Goal: Information Seeking & Learning: Learn about a topic

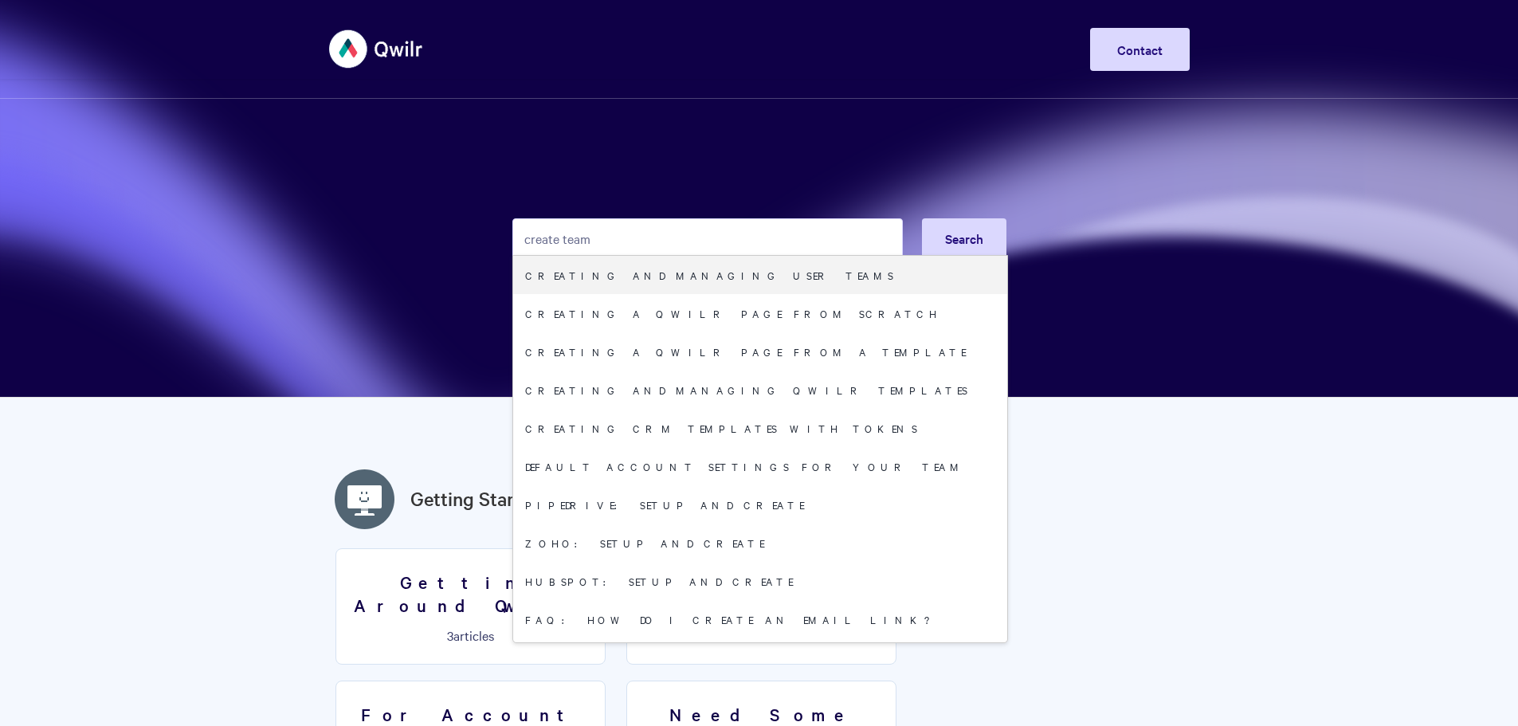
type input "create team"
drag, startPoint x: 0, startPoint y: 0, endPoint x: 638, endPoint y: 272, distance: 693.0
click at [638, 272] on link "Creating and managing User Teams" at bounding box center [760, 275] width 494 height 38
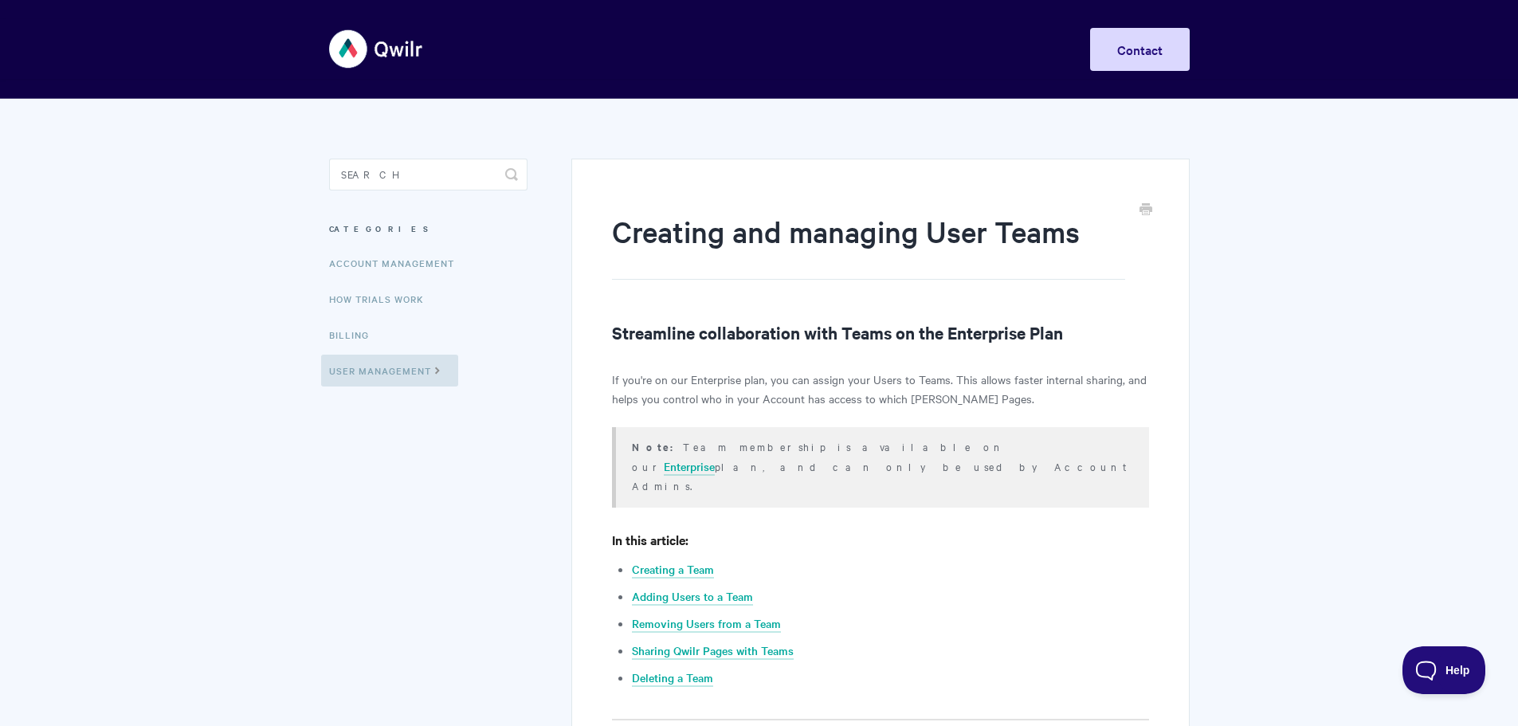
scroll to position [213, 0]
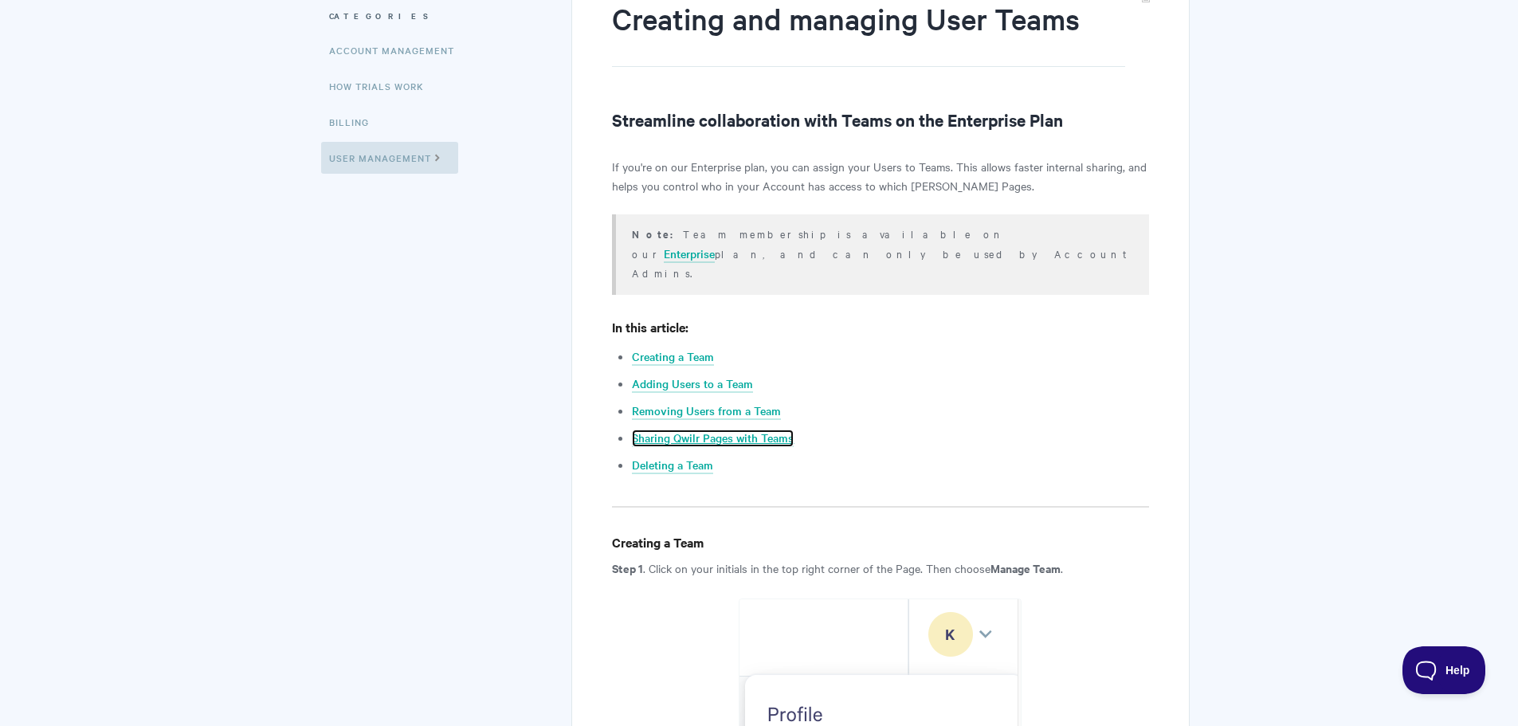
click at [690, 430] on link "Sharing Qwilr Pages with Teams" at bounding box center [713, 439] width 162 height 18
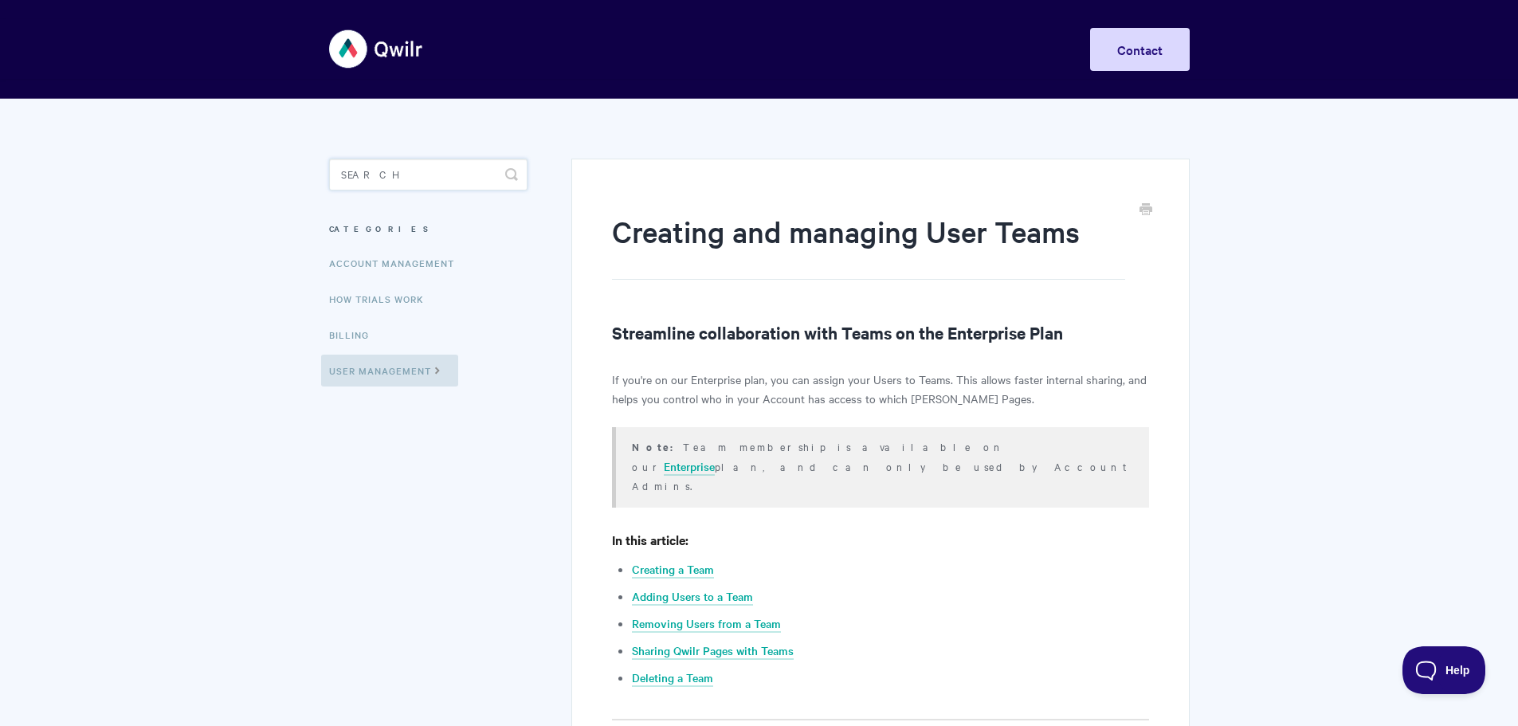
click at [414, 177] on input "Search" at bounding box center [428, 175] width 198 height 32
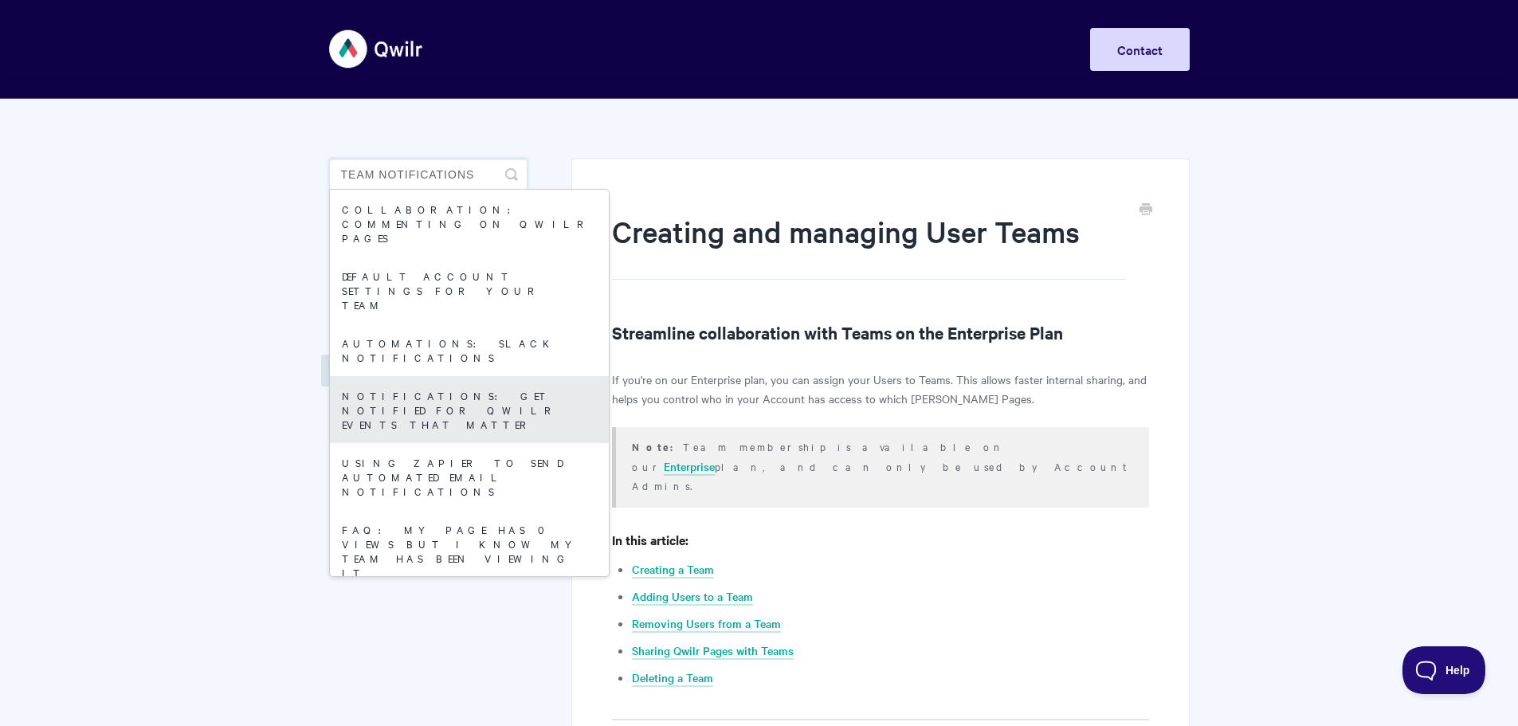
type input "team notifications"
click at [379, 376] on link "Notifications: Get Notified for Qwilr Events that Matter" at bounding box center [469, 409] width 279 height 67
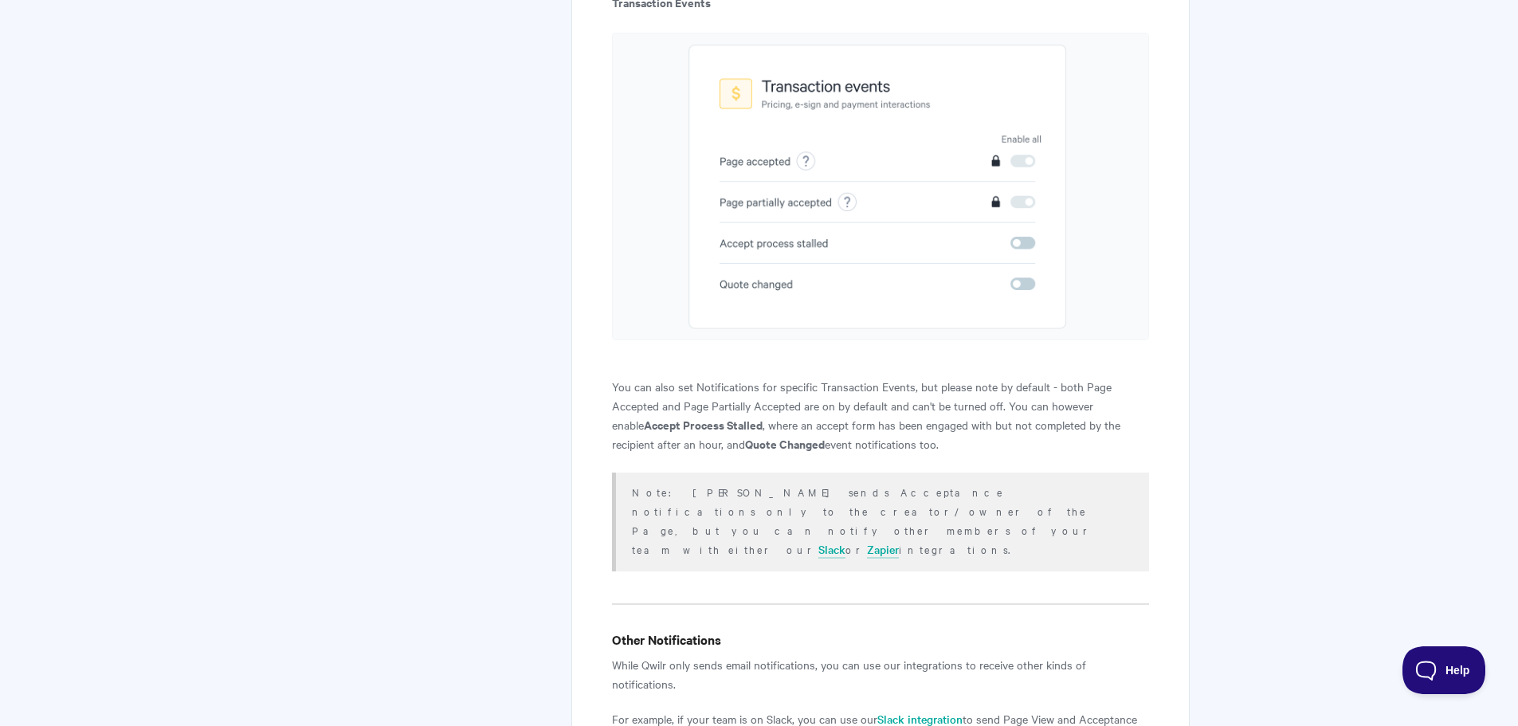
scroll to position [2975, 0]
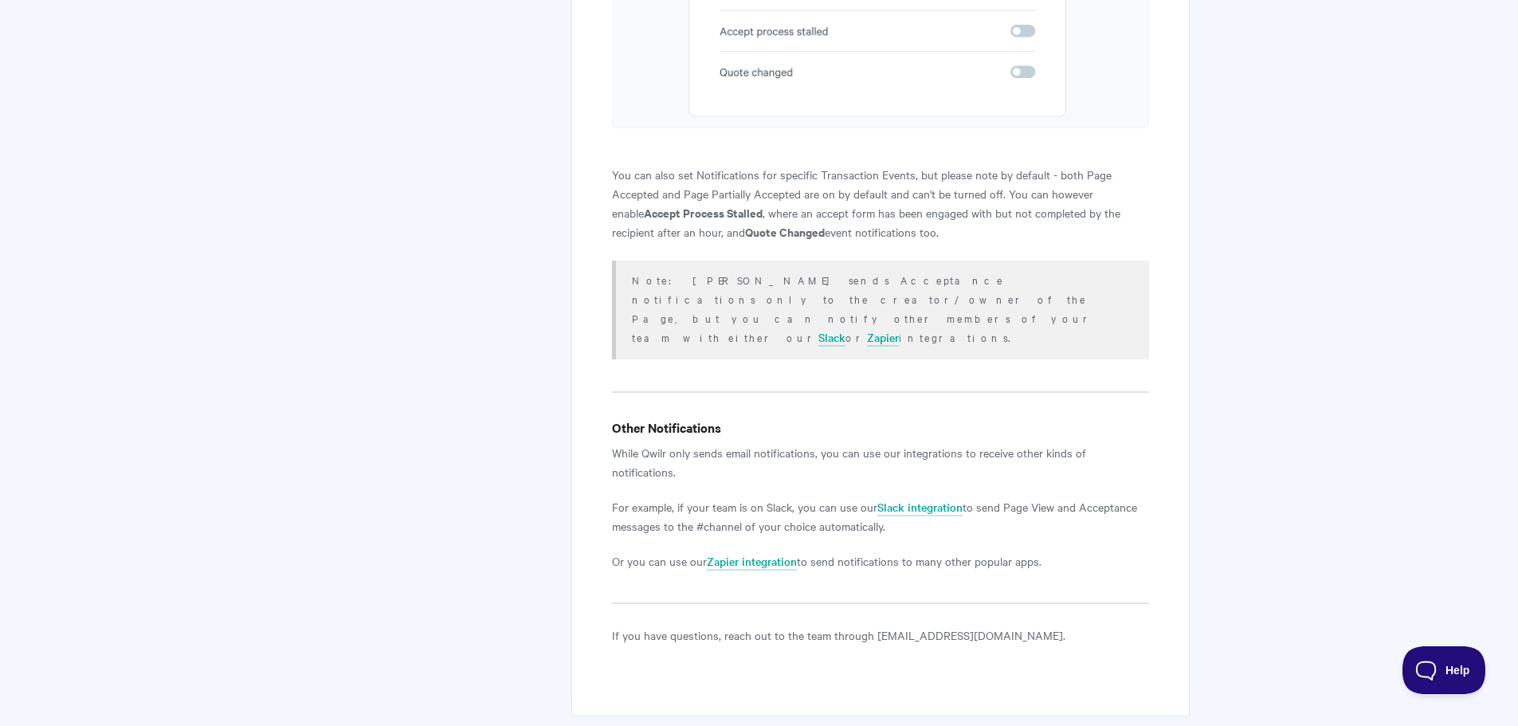
drag, startPoint x: 402, startPoint y: 197, endPoint x: 369, endPoint y: 159, distance: 50.2
